Goal: Information Seeking & Learning: Learn about a topic

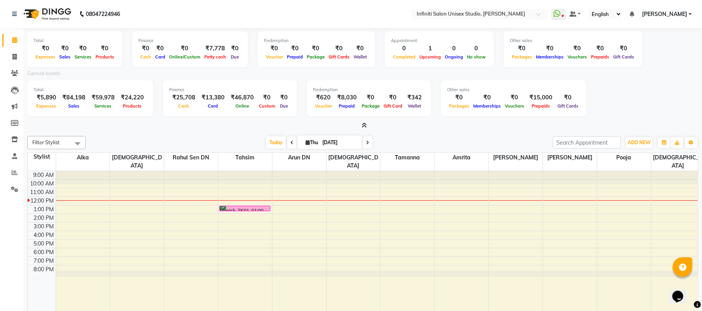
click at [49, 11] on img at bounding box center [46, 14] width 53 height 22
click at [13, 38] on icon at bounding box center [14, 40] width 5 height 6
click at [16, 53] on span at bounding box center [15, 57] width 14 height 9
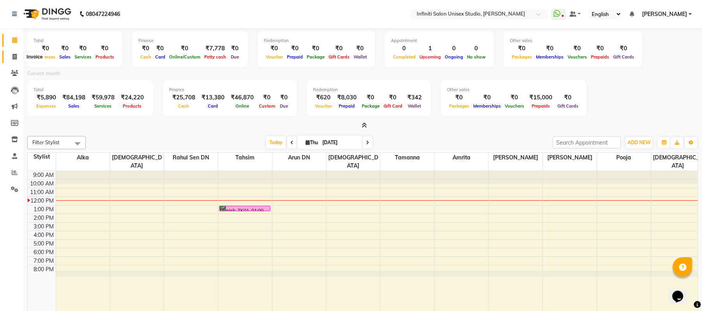
select select "service"
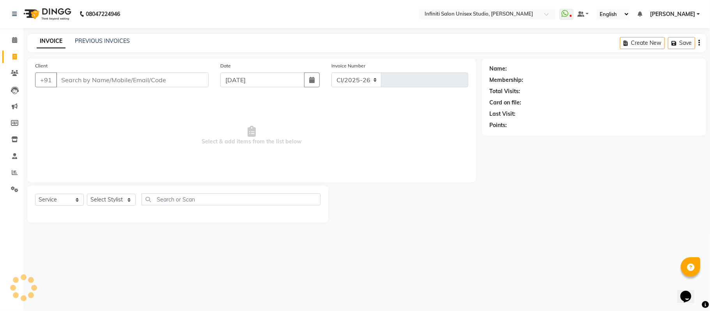
select select "6511"
type input "1881"
click at [11, 14] on div "08047224946" at bounding box center [66, 14] width 120 height 22
click at [12, 190] on icon at bounding box center [14, 189] width 7 height 6
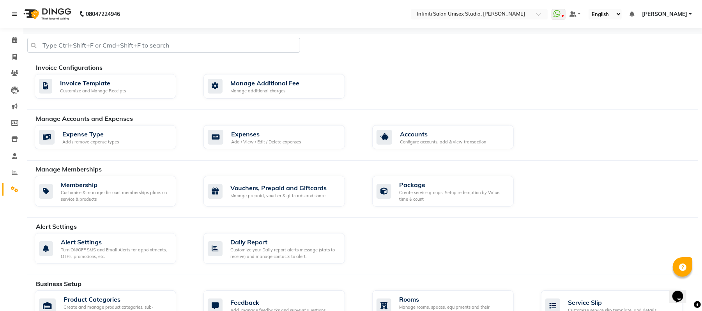
click at [16, 11] on link at bounding box center [16, 14] width 8 height 22
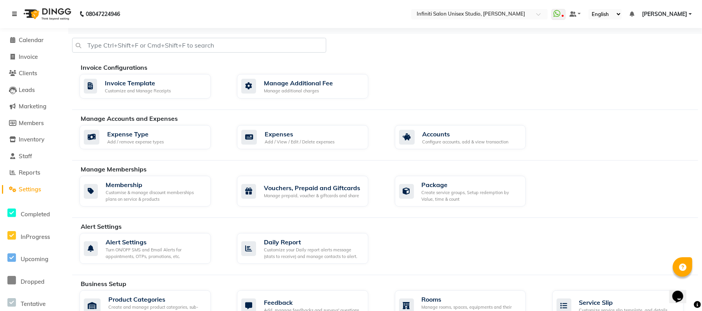
click at [16, 11] on link at bounding box center [16, 14] width 8 height 22
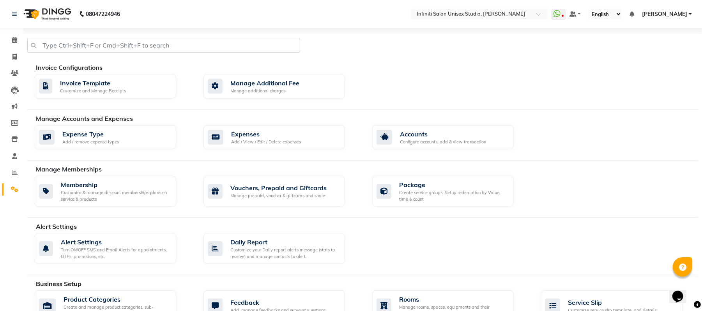
click at [46, 11] on img at bounding box center [46, 14] width 53 height 22
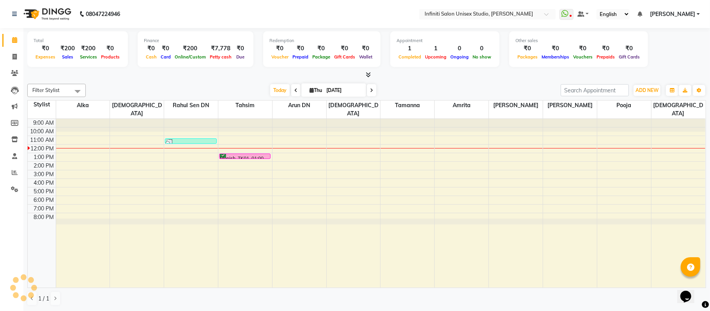
click at [365, 72] on icon at bounding box center [367, 75] width 5 height 6
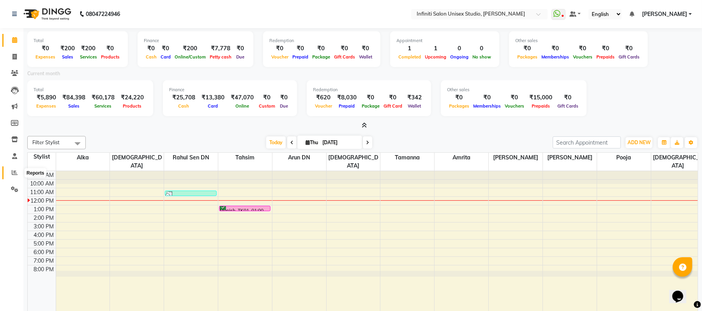
click at [14, 169] on span at bounding box center [15, 172] width 14 height 9
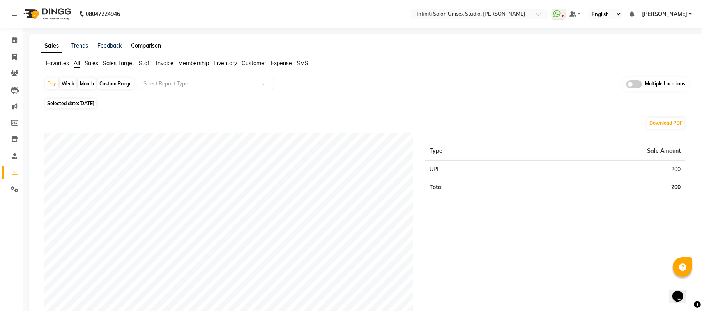
click at [141, 44] on link "Comparison" at bounding box center [146, 45] width 30 height 7
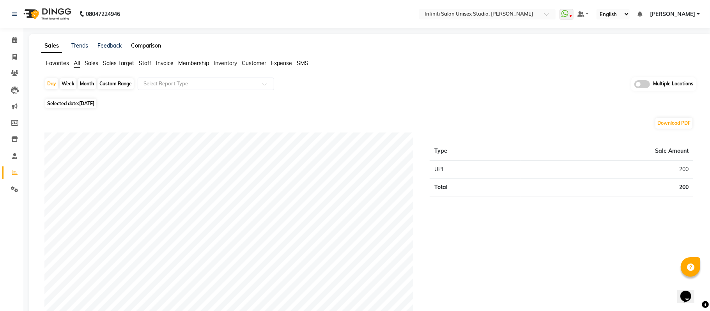
select select "single_date"
select select "single_date_dash"
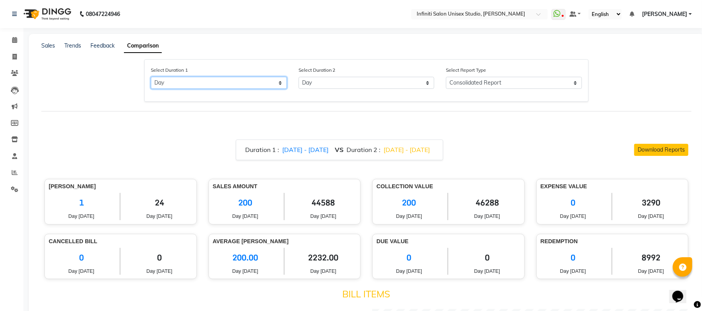
click at [233, 83] on select "Select Day Month Week Custom" at bounding box center [219, 83] width 136 height 12
select select "custom"
click at [151, 77] on select "Select Day Month Week Custom" at bounding box center [219, 83] width 136 height 12
select select "9"
select select "2025"
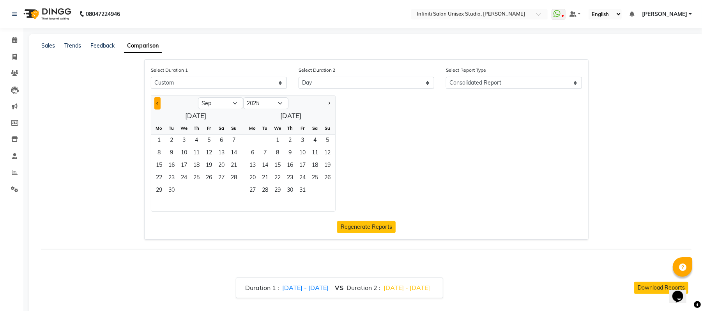
click at [158, 104] on button "Previous month" at bounding box center [157, 103] width 6 height 12
select select "7"
click at [167, 140] on span "1" at bounding box center [171, 141] width 12 height 12
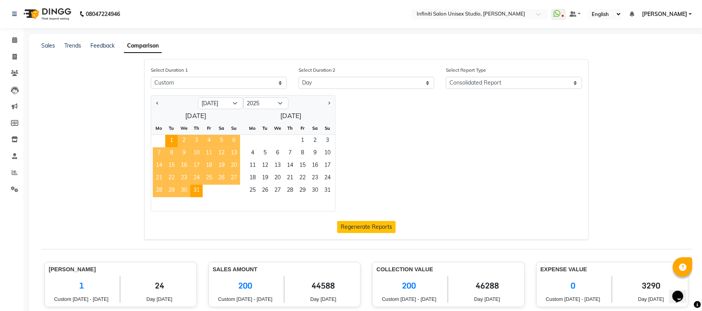
click at [194, 187] on span "31" at bounding box center [196, 191] width 12 height 12
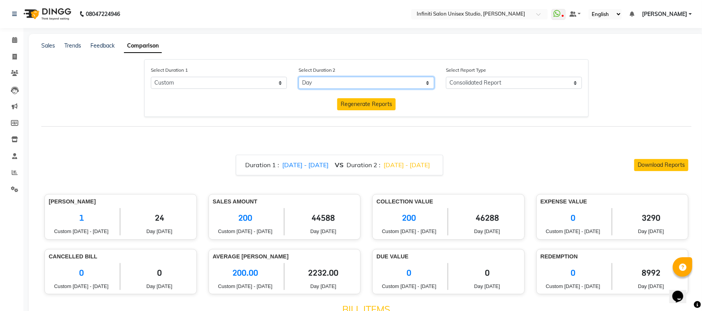
click at [330, 84] on select "Select Day Month Week Custom" at bounding box center [366, 83] width 136 height 12
select select "custom_dash"
click at [298, 77] on select "Select Day Month Week Custom" at bounding box center [366, 83] width 136 height 12
select select "9"
select select "2025"
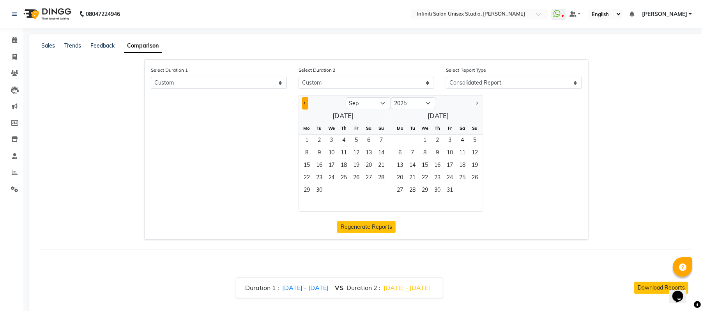
click at [303, 103] on button "Previous month" at bounding box center [305, 103] width 6 height 12
select select "8"
click at [352, 141] on span "1" at bounding box center [356, 141] width 12 height 12
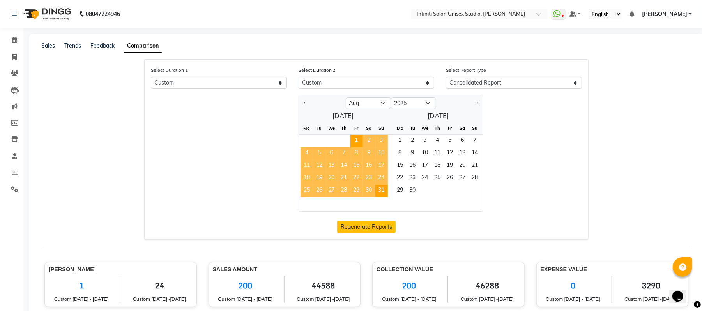
click at [377, 190] on span "31" at bounding box center [381, 191] width 12 height 12
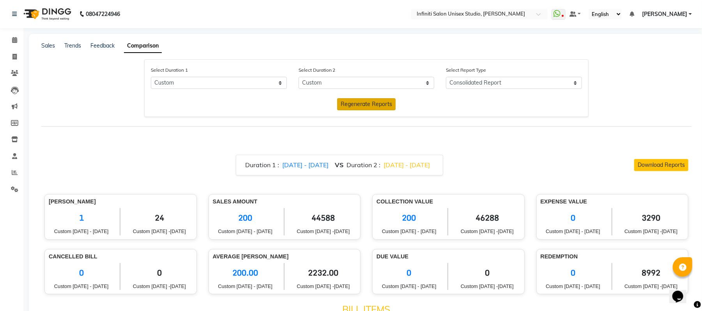
click at [357, 106] on span "Regenerate Reports" at bounding box center [366, 104] width 51 height 7
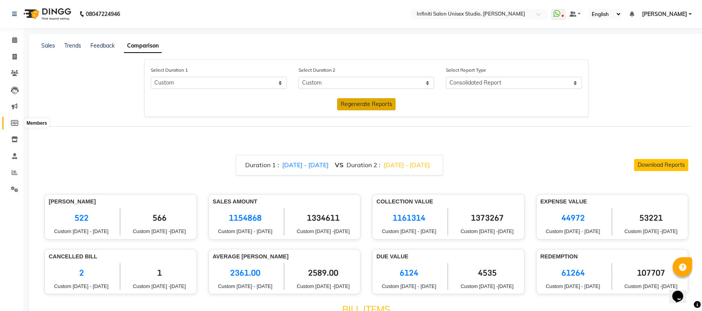
click at [13, 121] on icon at bounding box center [14, 123] width 7 height 6
select select
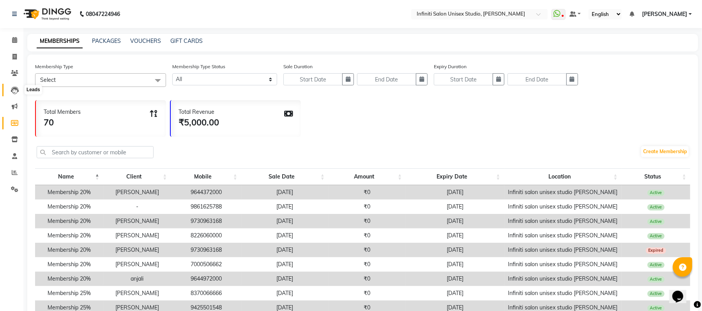
click at [14, 91] on icon at bounding box center [15, 91] width 8 height 8
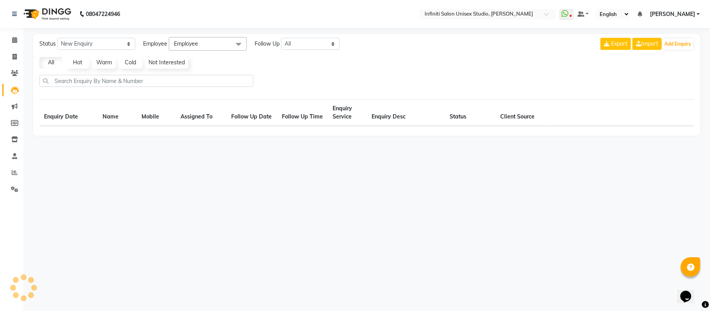
select select "10"
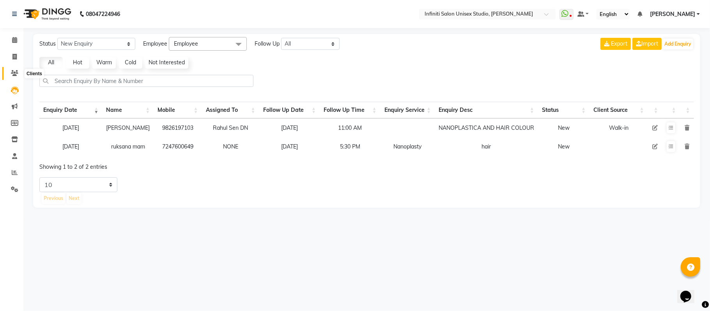
click at [14, 69] on span at bounding box center [15, 73] width 14 height 9
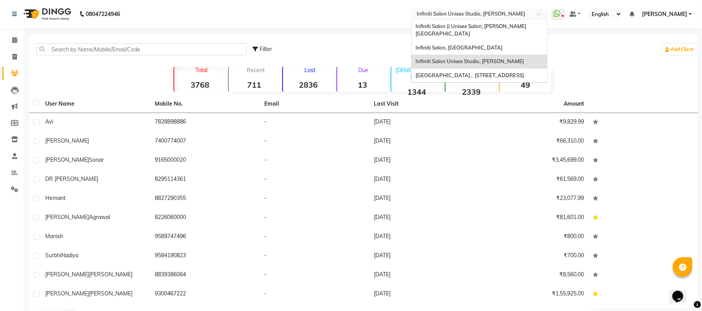
click at [486, 13] on input "text" at bounding box center [471, 15] width 113 height 8
click at [479, 30] on div "Infiniti Salon || Unisex Salon, Choubey Colony" at bounding box center [479, 29] width 136 height 21
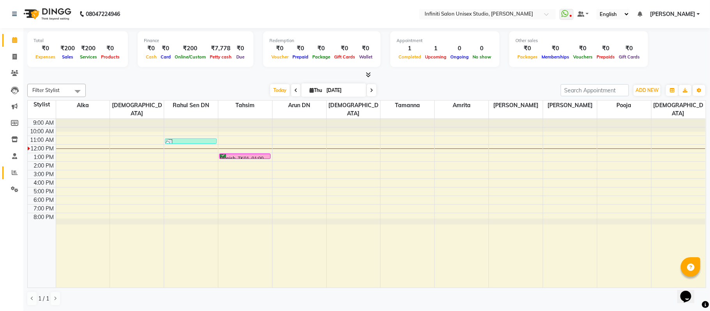
click at [15, 174] on icon at bounding box center [15, 172] width 6 height 6
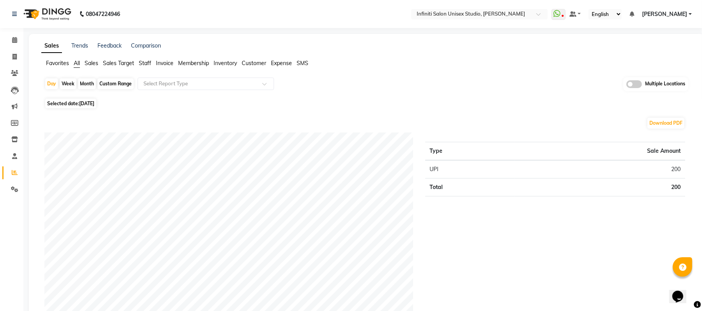
click at [95, 61] on span "Sales" at bounding box center [92, 63] width 14 height 7
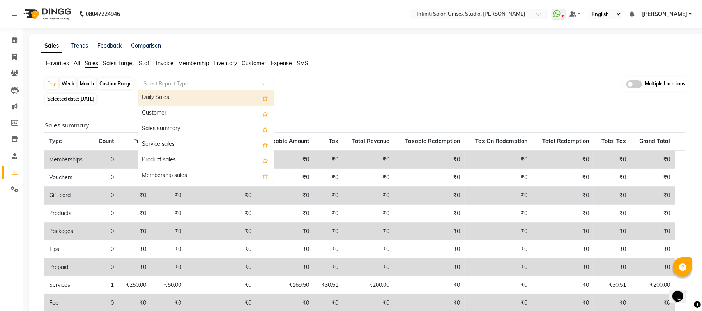
click at [156, 85] on input "text" at bounding box center [198, 84] width 112 height 8
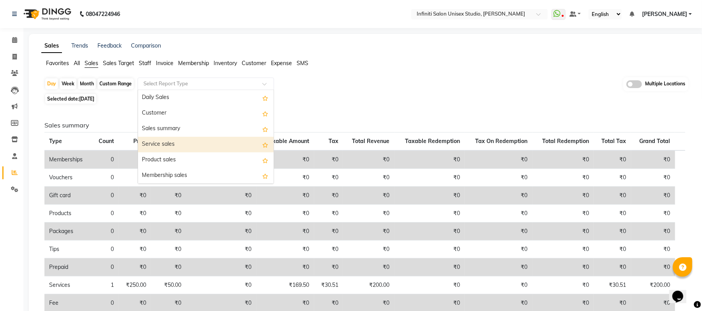
click at [158, 143] on div "Service sales" at bounding box center [206, 145] width 136 height 16
select select "full_report"
select select "csv"
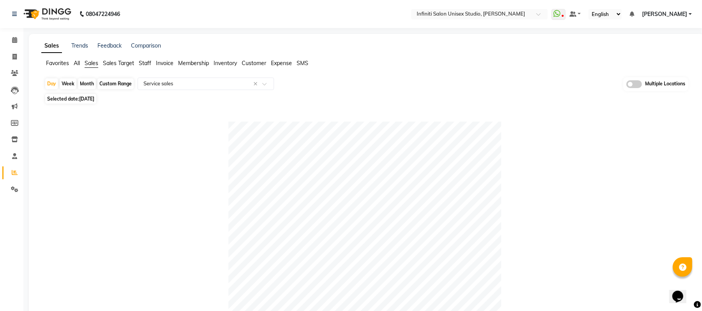
click at [91, 81] on div "Month" at bounding box center [87, 83] width 18 height 11
select select "9"
select select "2025"
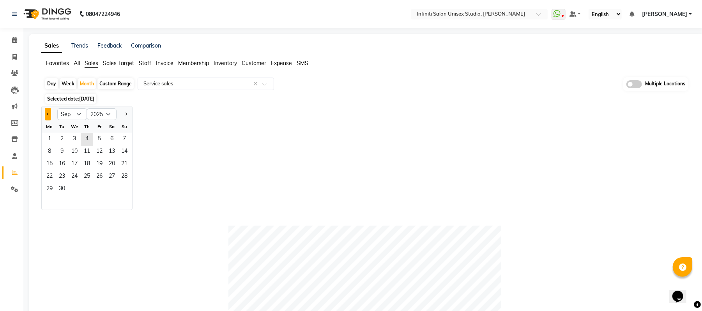
click at [47, 113] on button "Previous month" at bounding box center [48, 114] width 6 height 12
select select "7"
click at [58, 134] on span "1" at bounding box center [62, 139] width 12 height 12
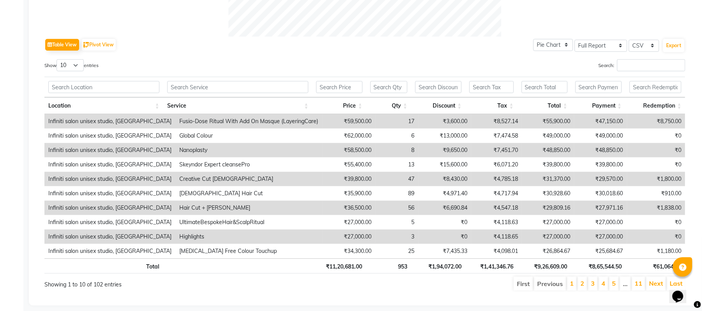
scroll to position [373, 0]
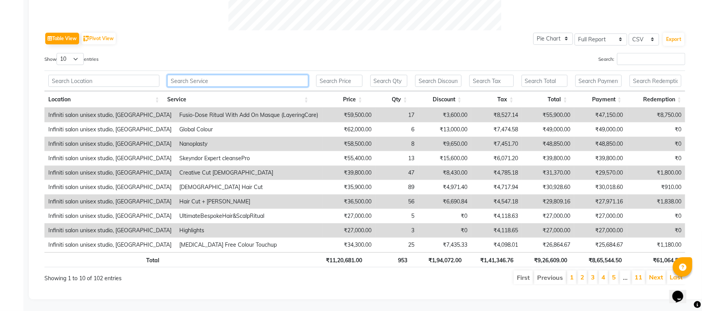
click at [217, 75] on input "text" at bounding box center [237, 81] width 141 height 12
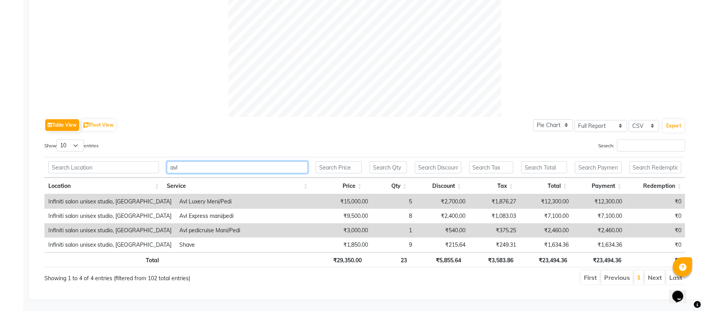
scroll to position [272, 0]
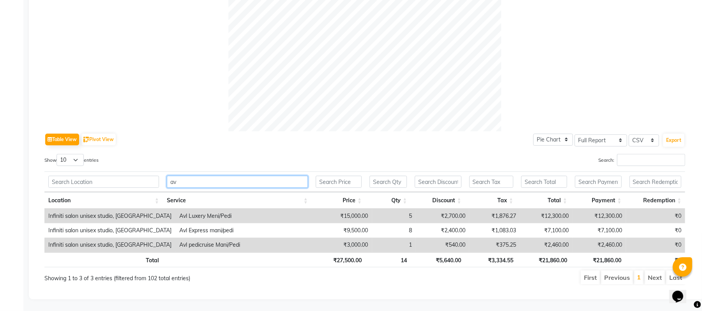
type input "a"
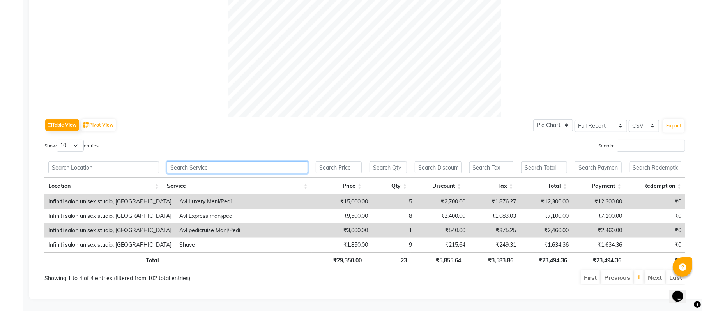
scroll to position [373, 0]
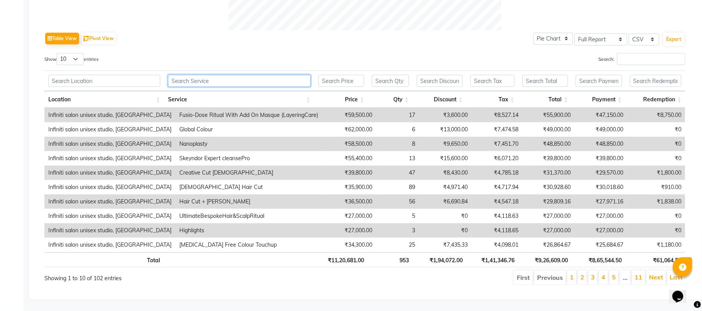
click at [246, 75] on input "text" at bounding box center [239, 81] width 143 height 12
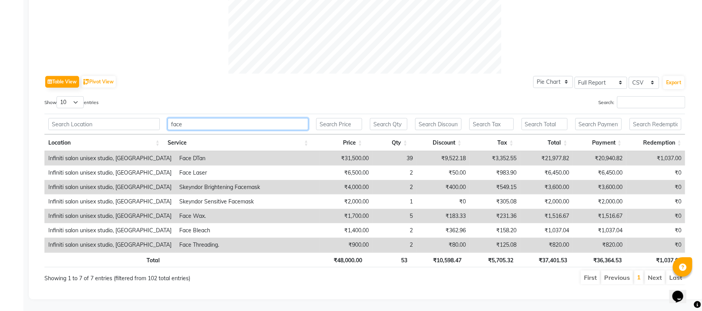
scroll to position [330, 0]
type input "face"
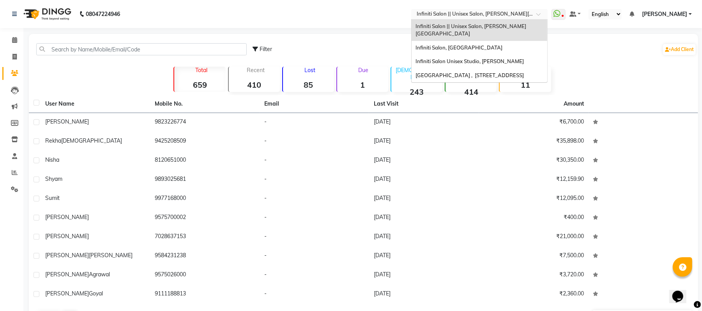
click at [508, 11] on input "text" at bounding box center [471, 15] width 113 height 8
click at [505, 41] on div "Infiniti Salon, [GEOGRAPHIC_DATA]" at bounding box center [479, 48] width 136 height 14
